Goal: Task Accomplishment & Management: Use online tool/utility

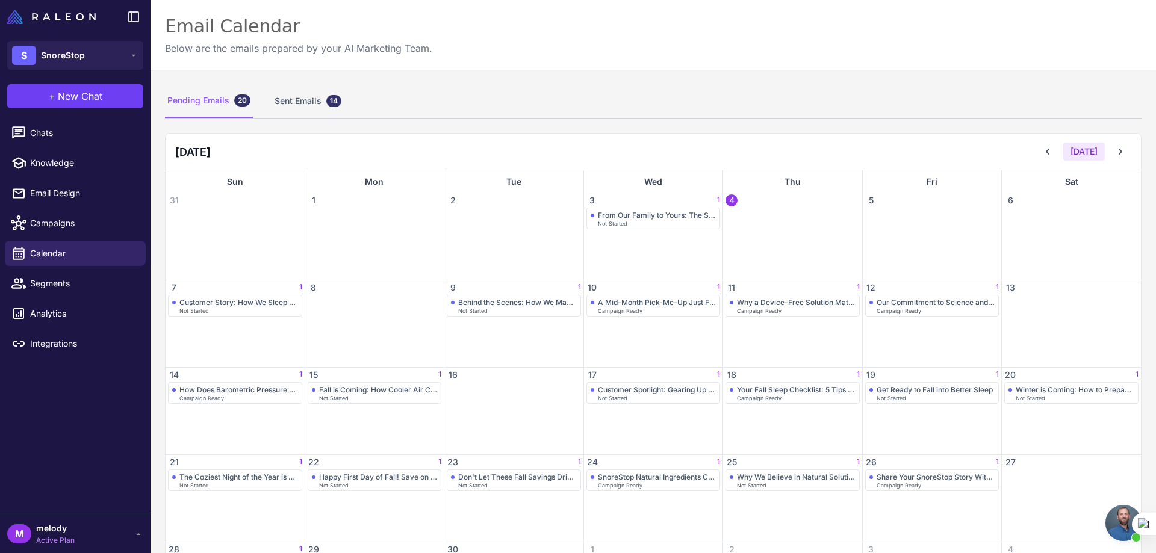
scroll to position [498, 0]
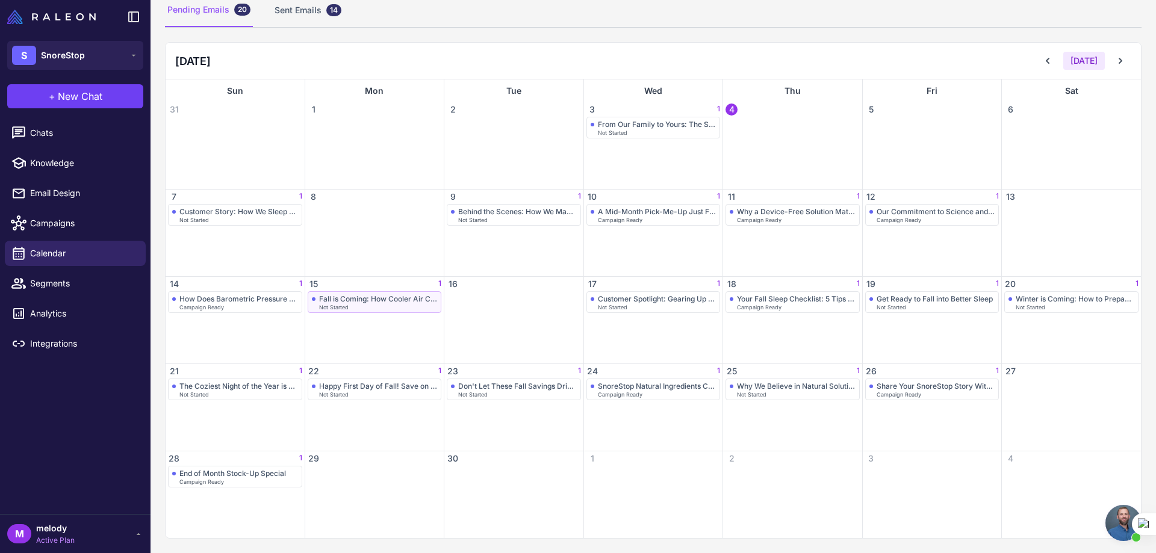
click at [387, 299] on div "Fall is Coming: How Cooler Air Can Impact Snoring" at bounding box center [378, 299] width 119 height 9
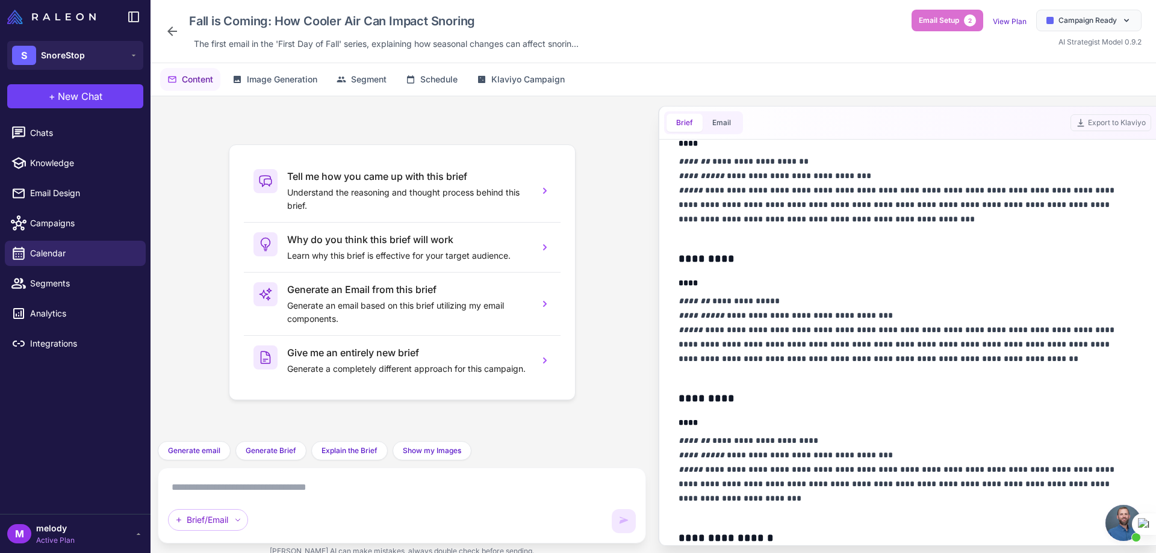
scroll to position [361, 0]
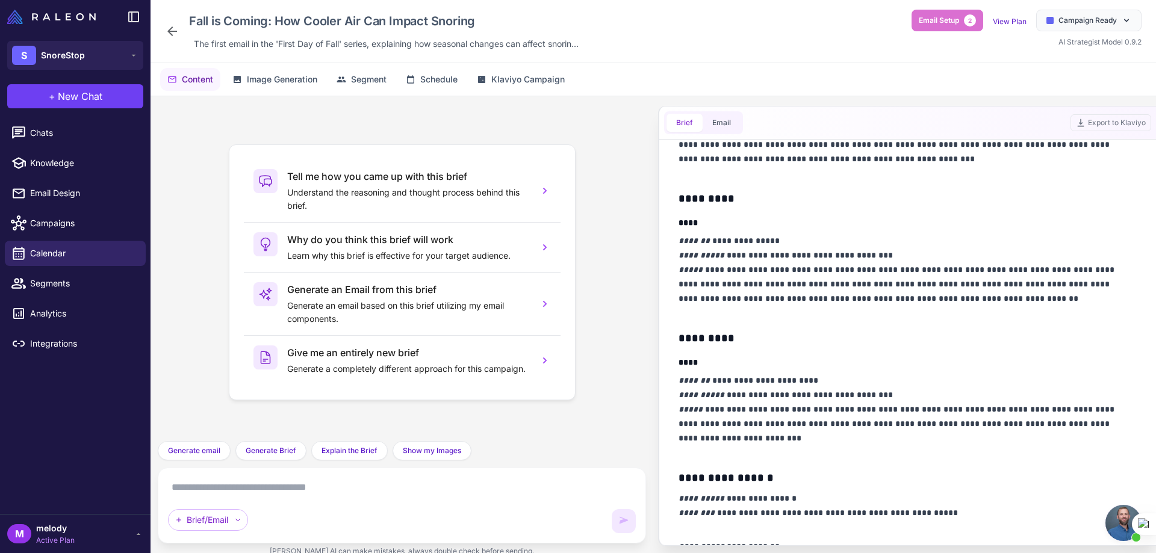
click at [166, 31] on icon at bounding box center [172, 31] width 14 height 14
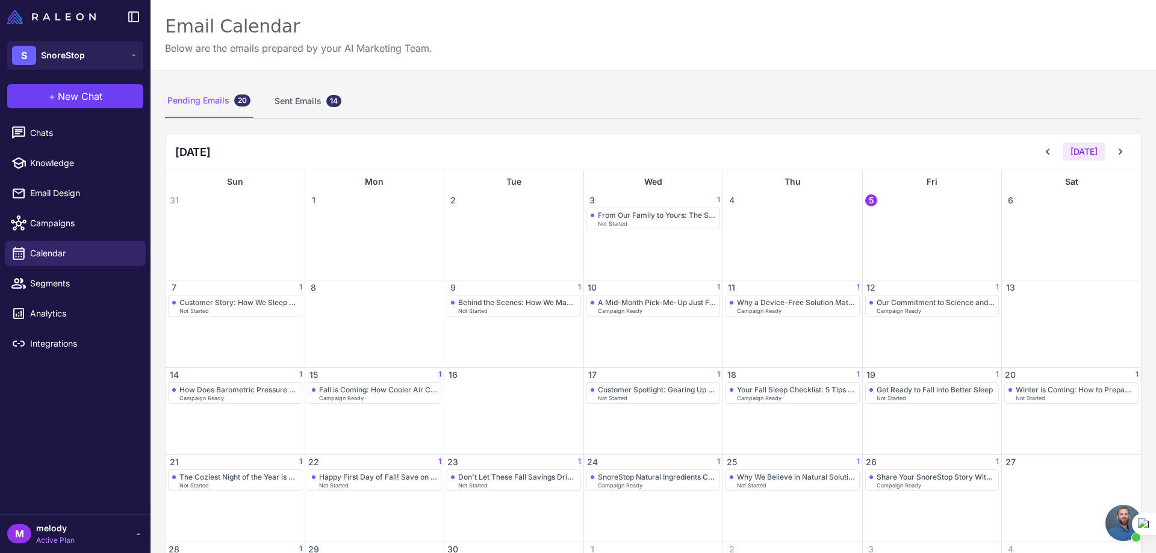
scroll to position [91, 0]
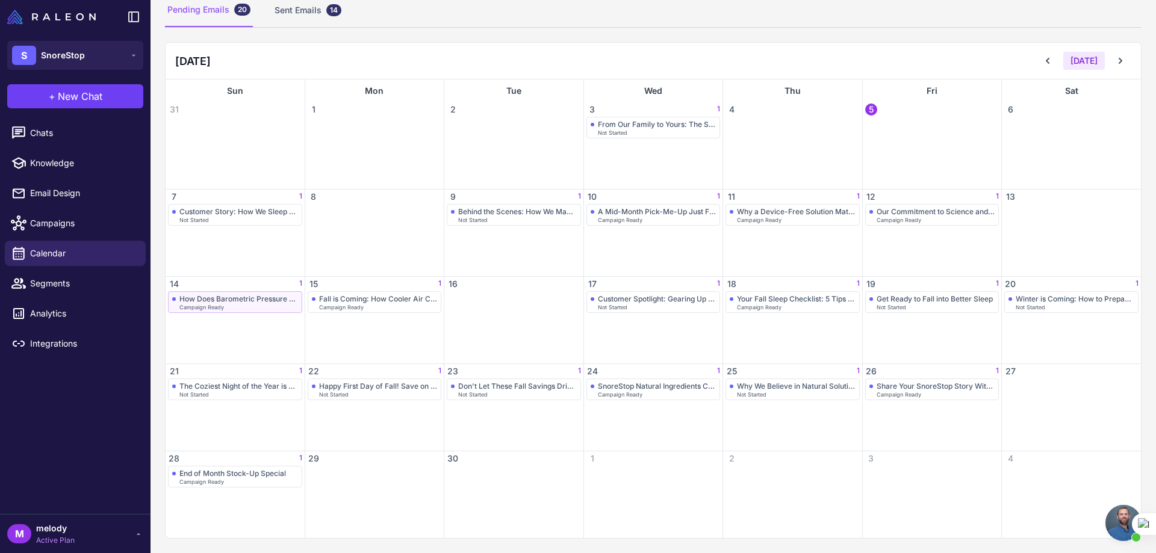
click at [256, 302] on div "How Does Barometric Pressure Affect Your Sleep?" at bounding box center [238, 299] width 119 height 9
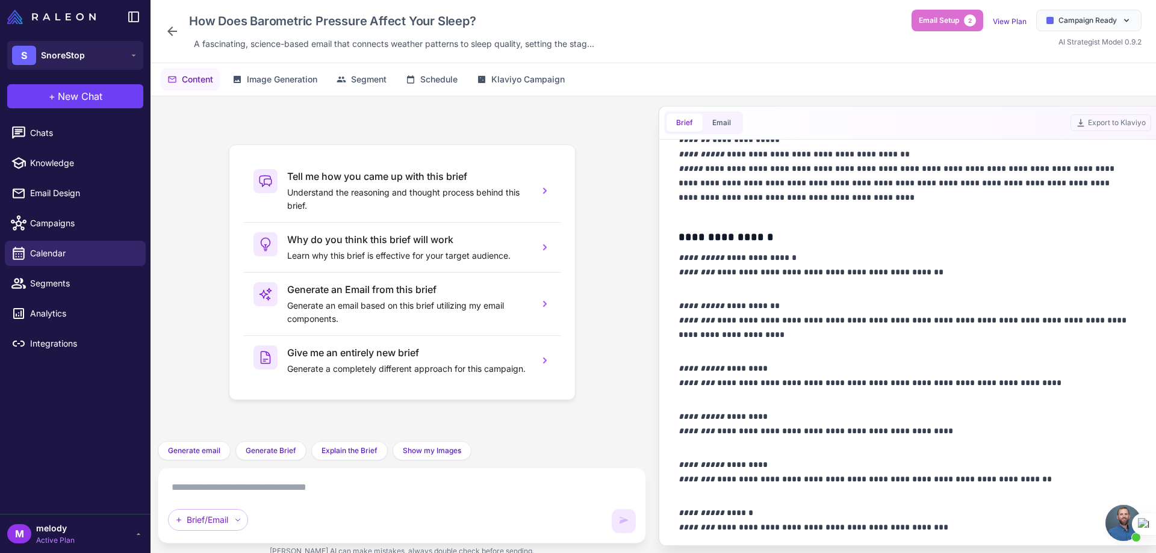
scroll to position [611, 0]
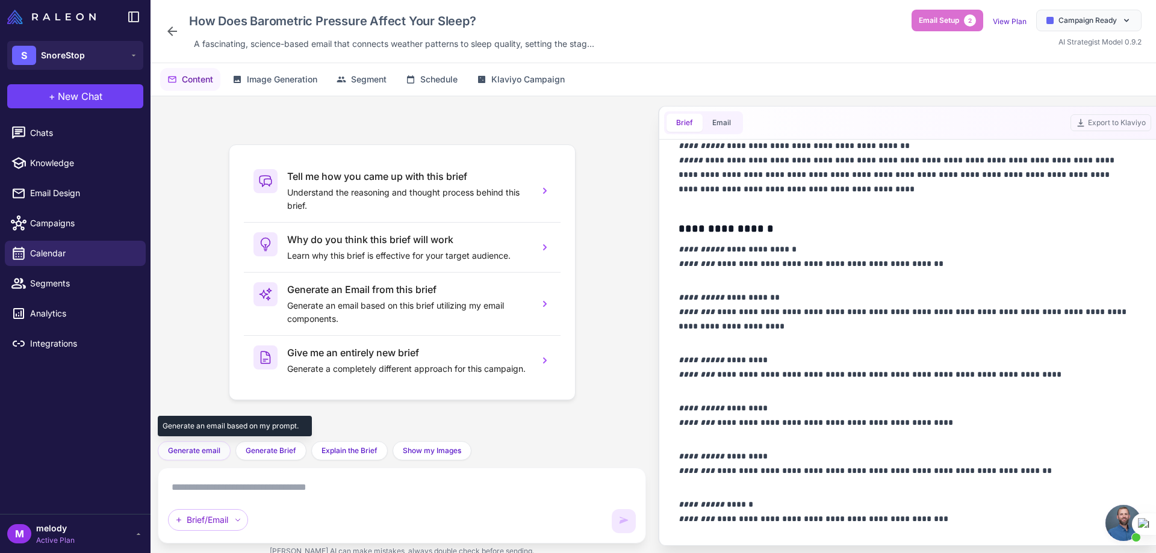
click at [194, 457] on button "Generate email" at bounding box center [194, 450] width 73 height 19
